Goal: Task Accomplishment & Management: Manage account settings

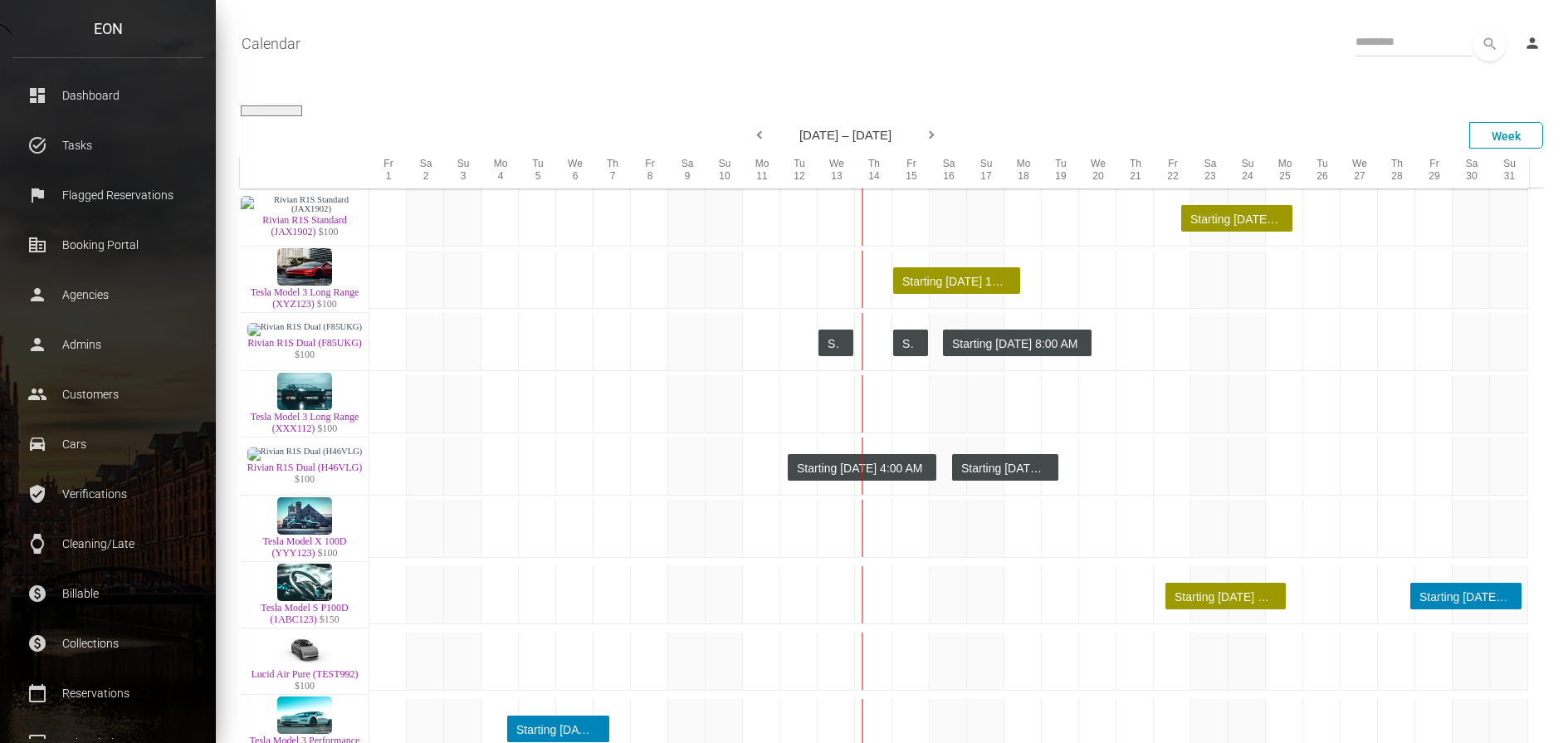
select select
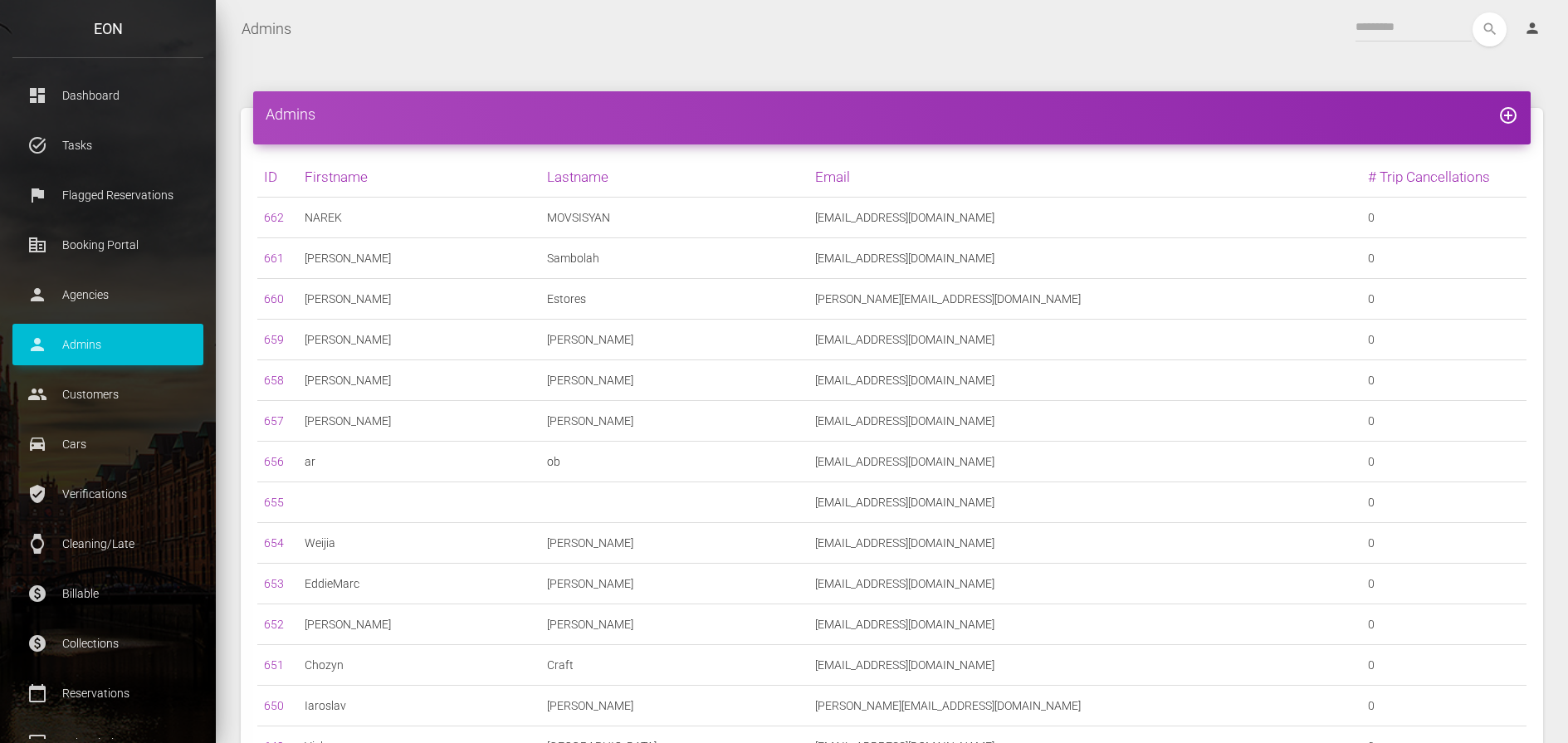
scroll to position [448, 0]
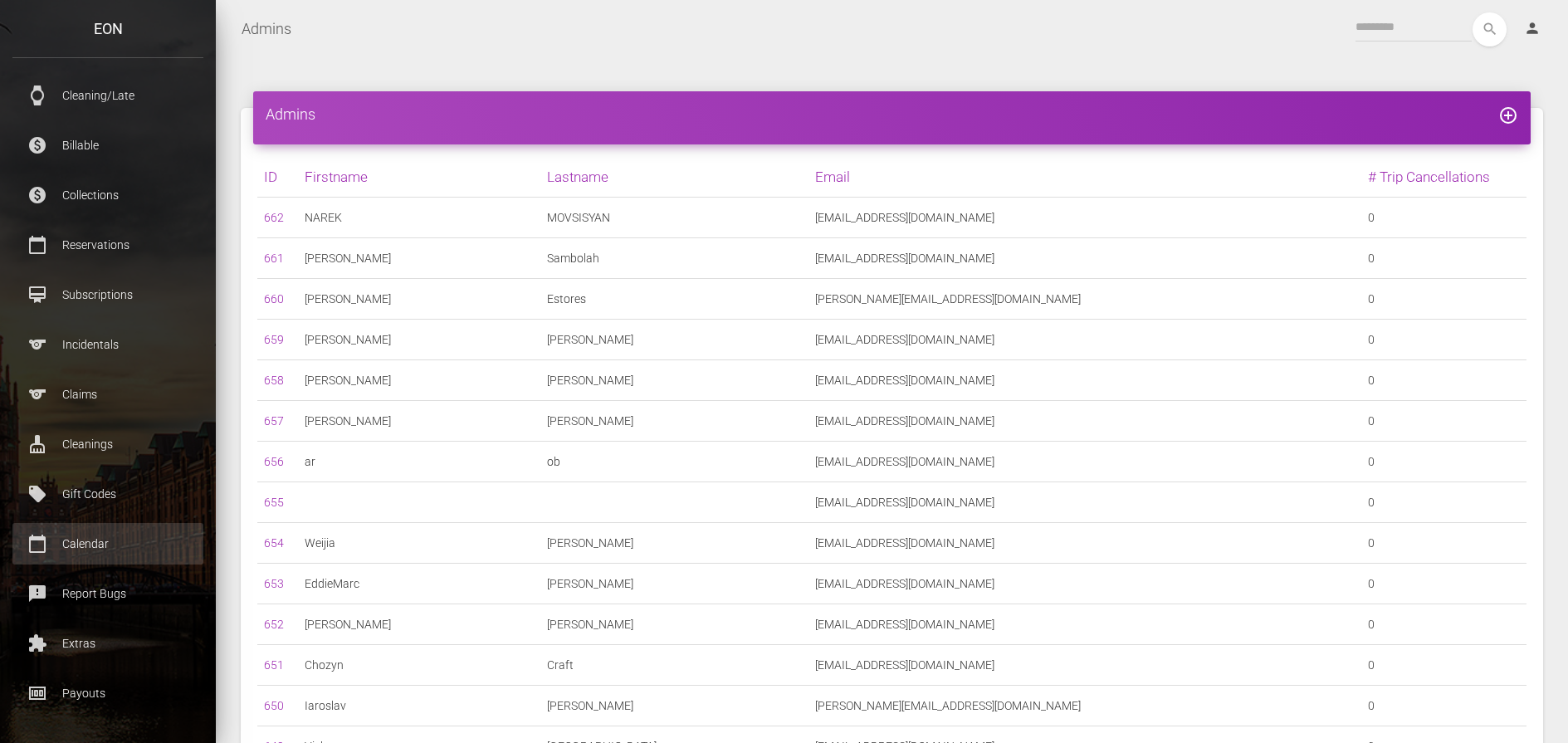
click at [108, 545] on p "Calendar" at bounding box center [108, 543] width 166 height 25
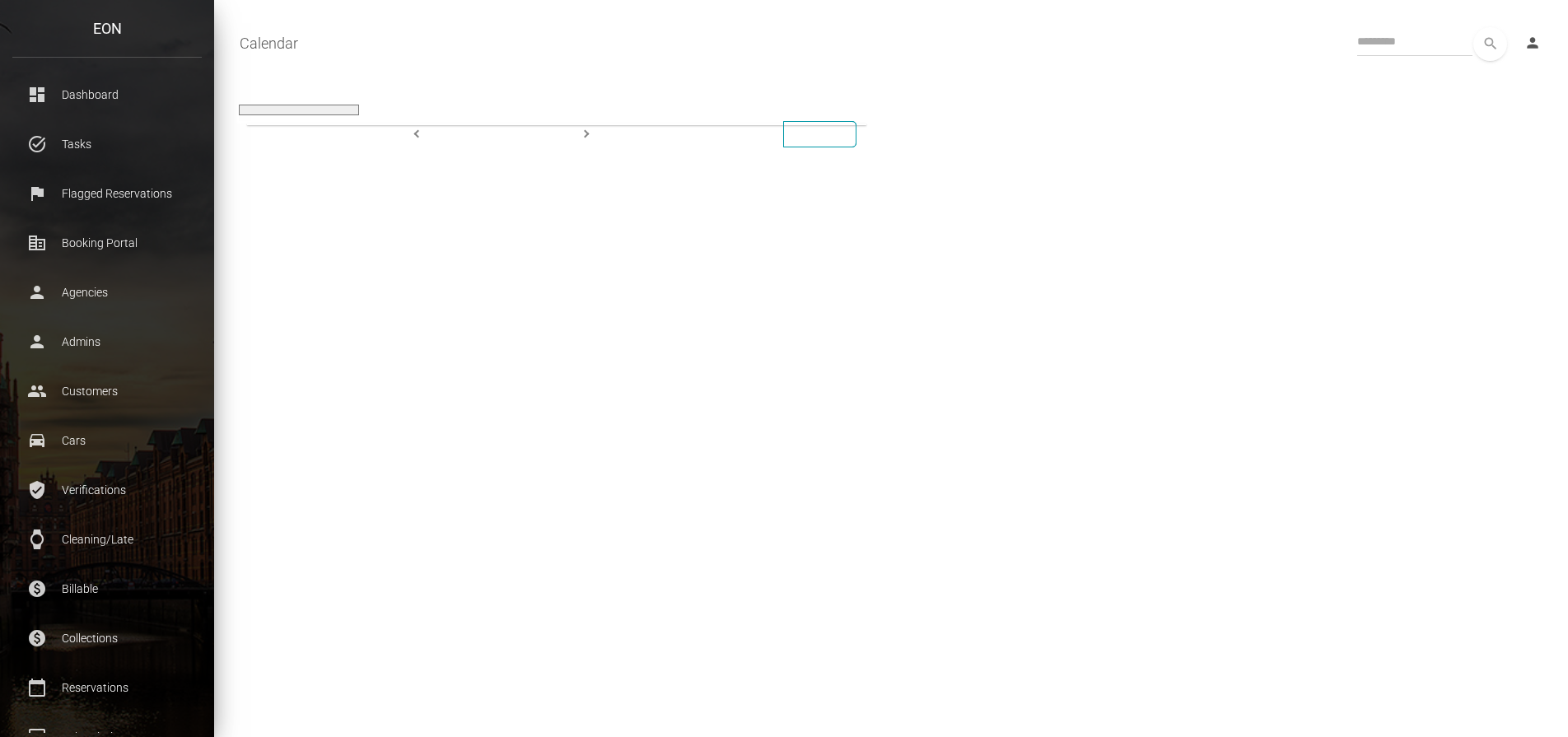
select select
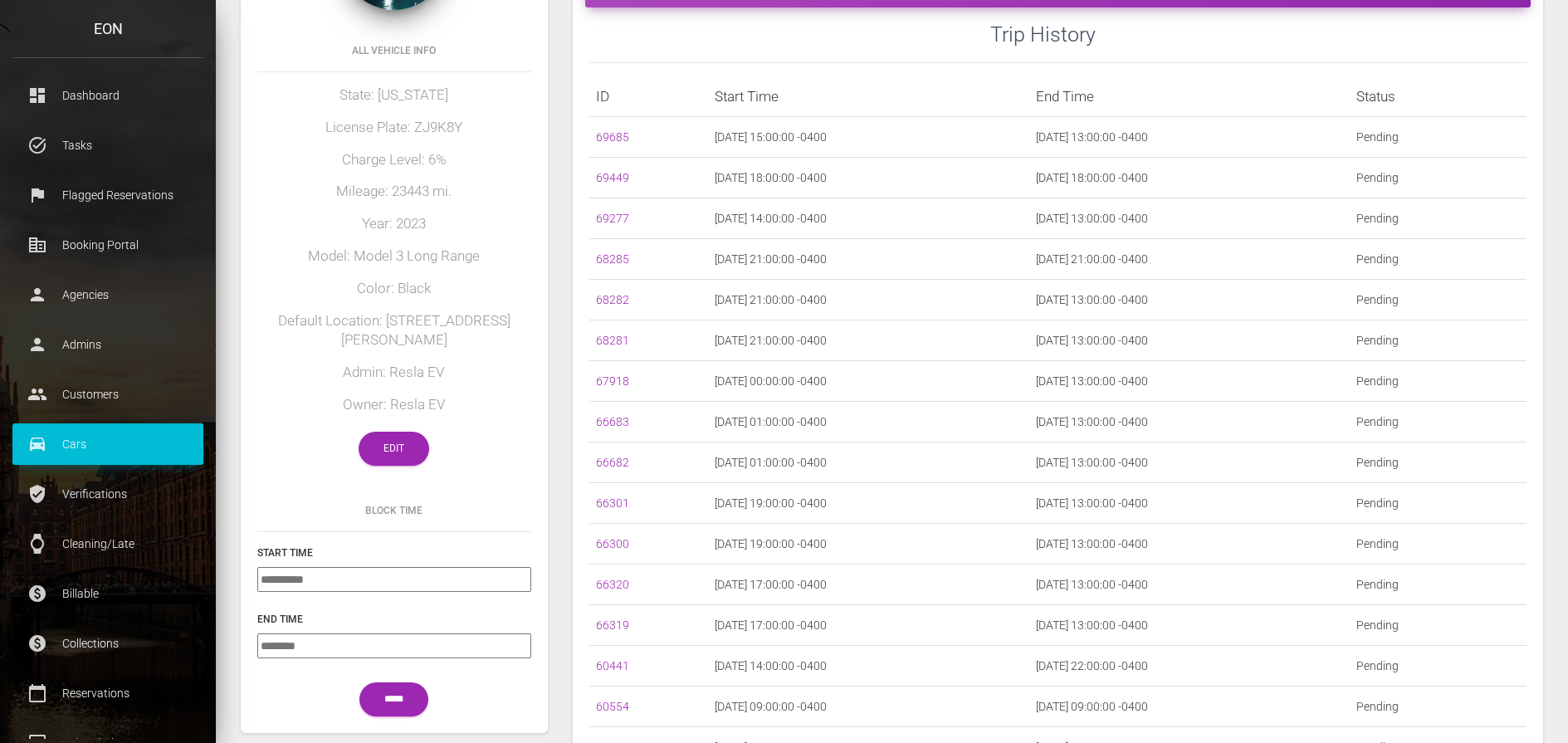
scroll to position [166, 0]
click at [403, 431] on link "Edit" at bounding box center [393, 448] width 70 height 34
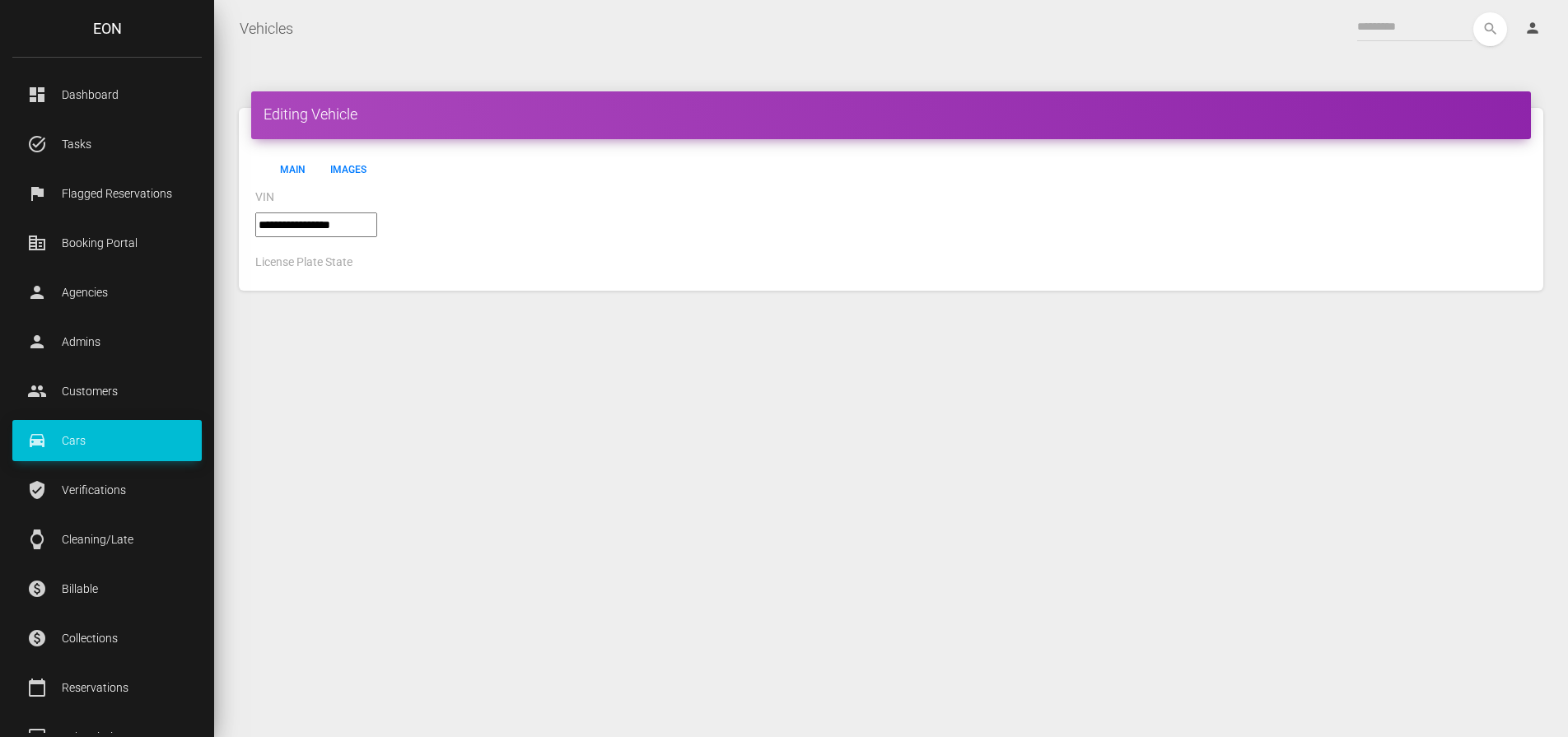
select select "*"
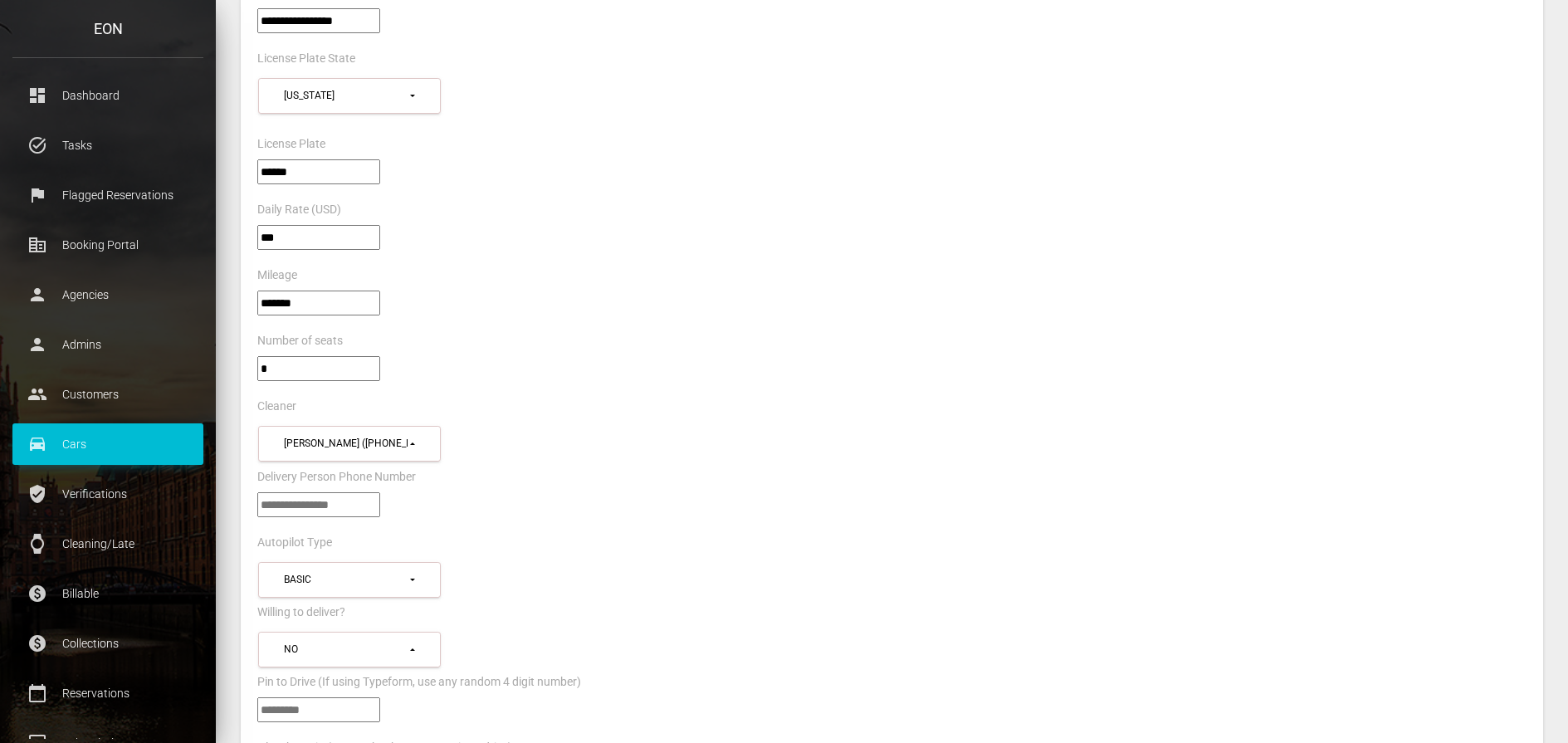
scroll to position [249, 0]
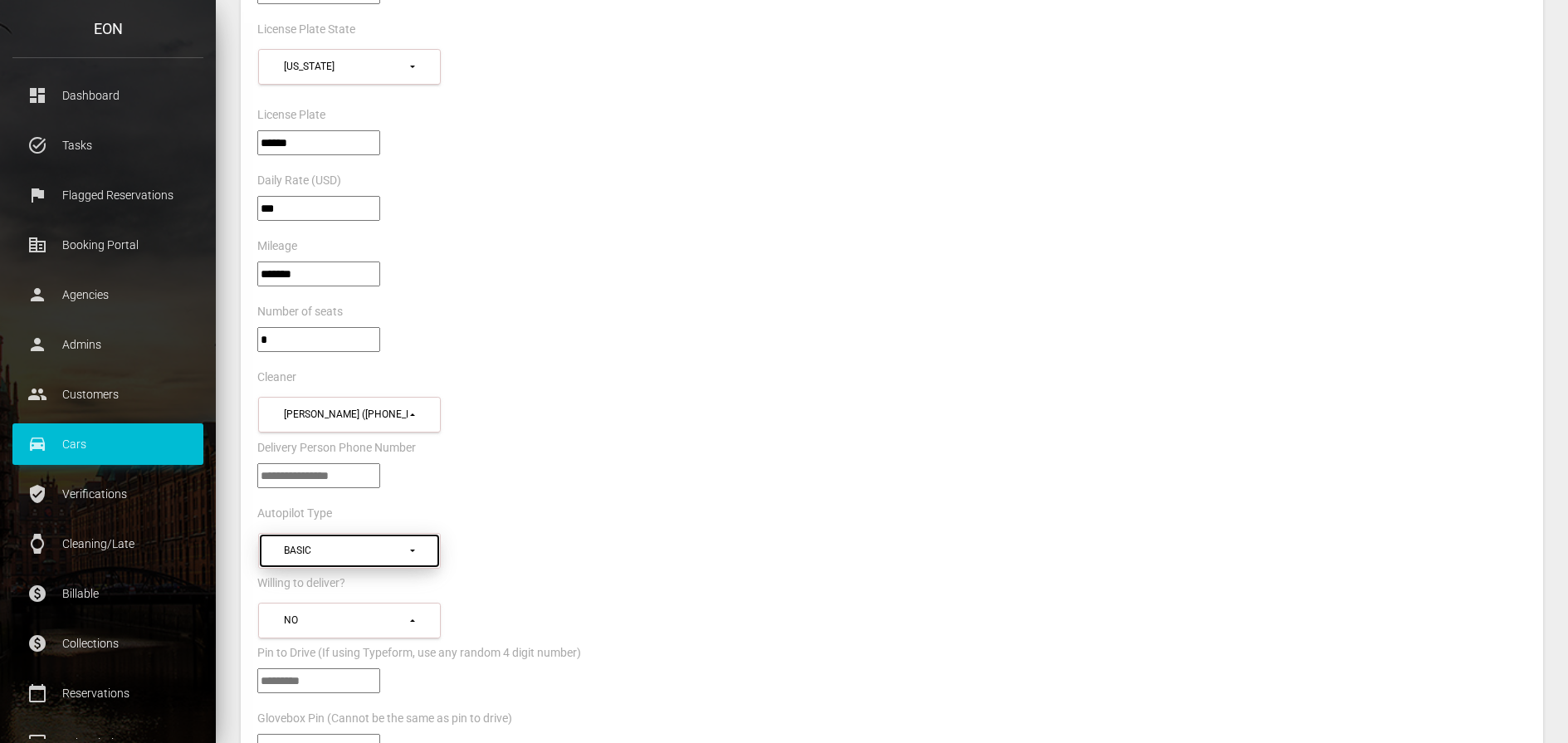
click at [423, 552] on button "Basic" at bounding box center [349, 550] width 182 height 36
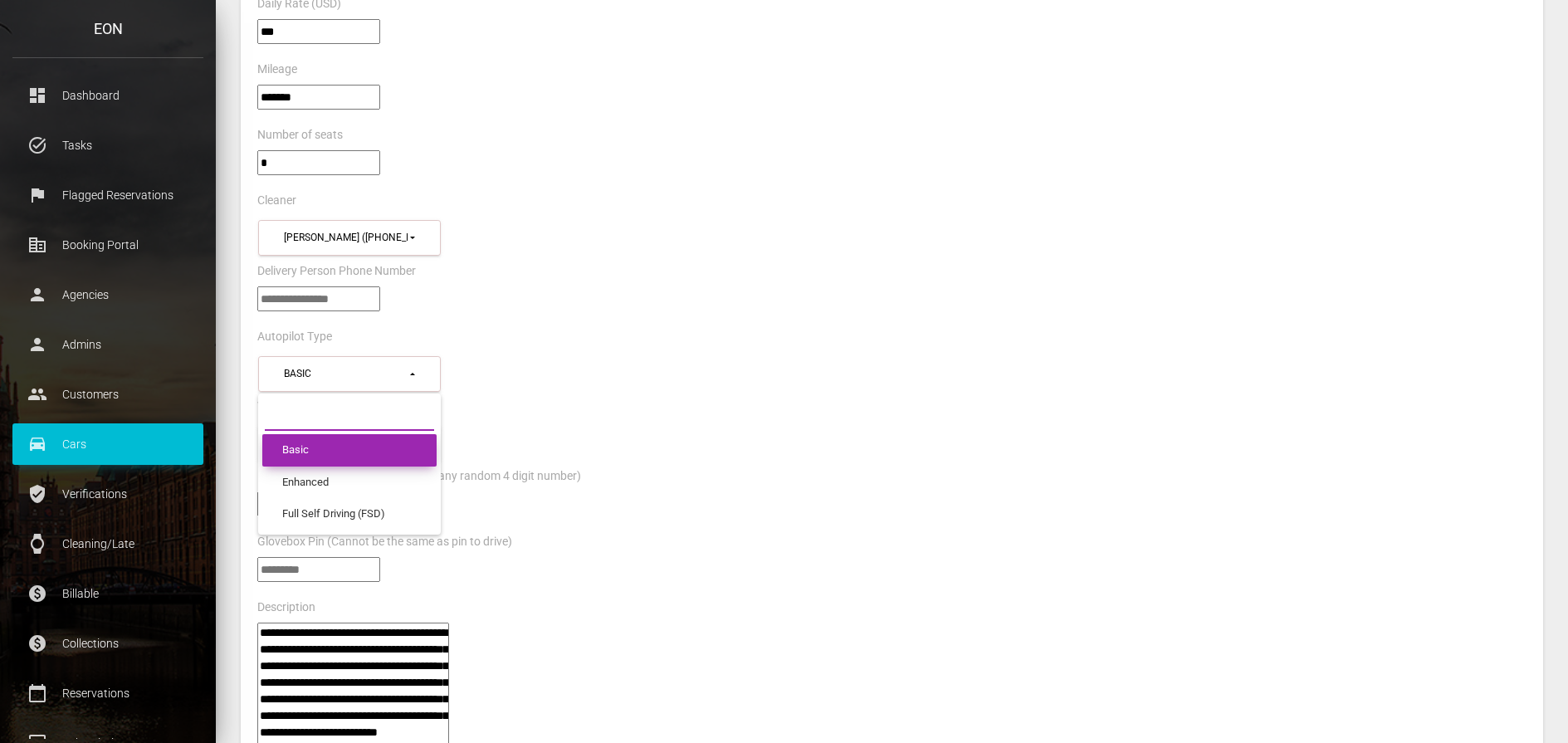
scroll to position [498, 0]
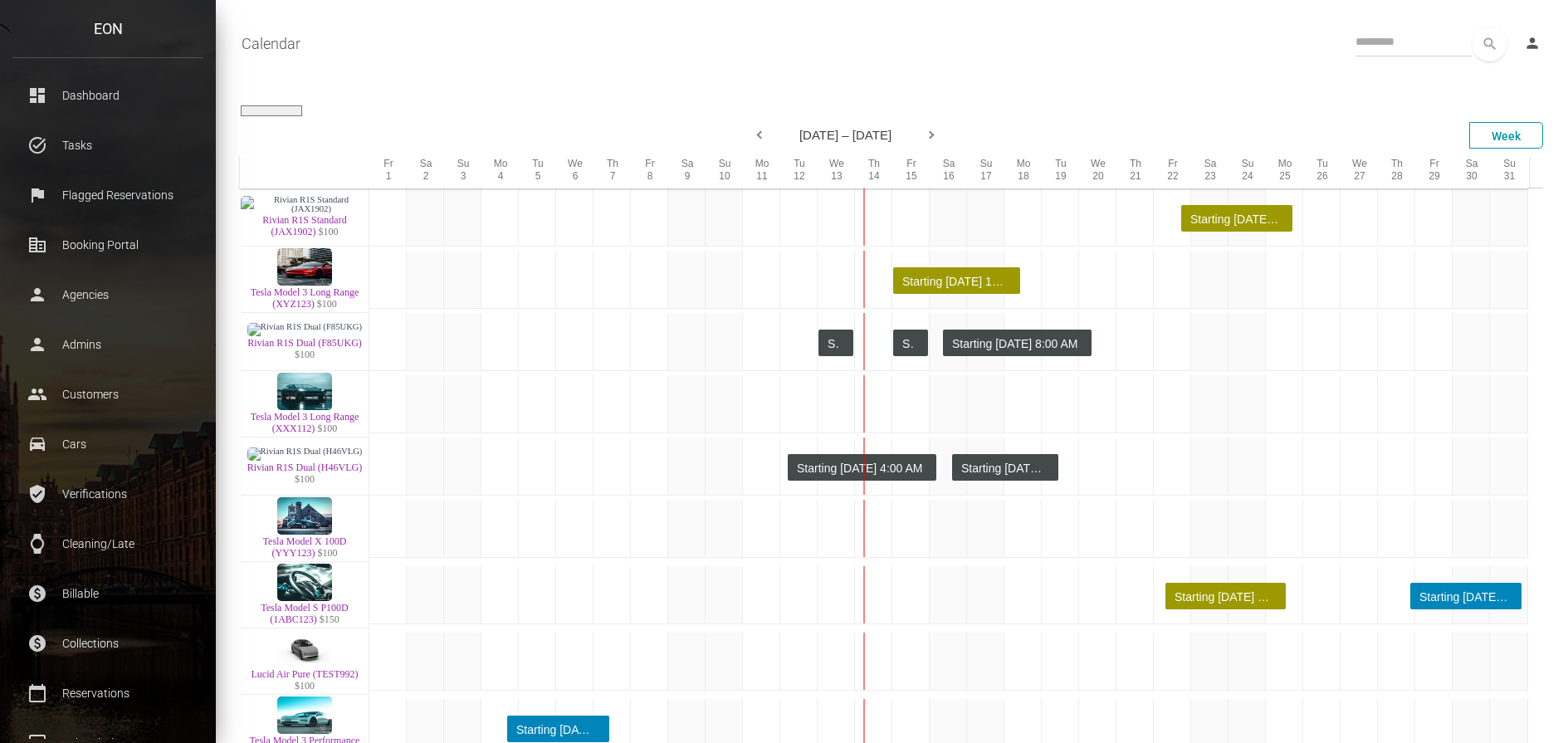
select select
